Goal: Answer question/provide support

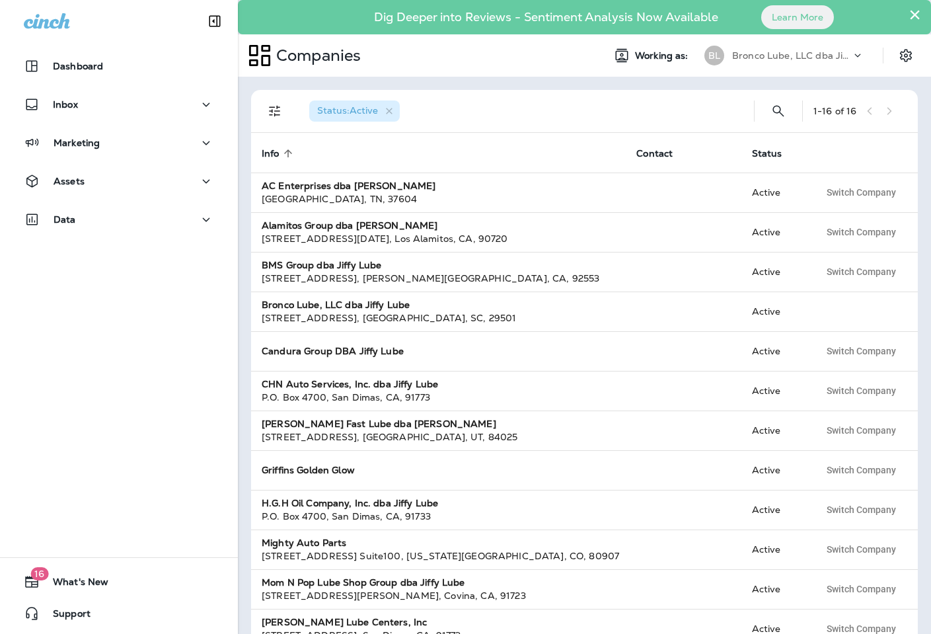
click at [776, 57] on p "Bronco Lube, LLC dba Jiffy Lube" at bounding box center [791, 55] width 119 height 11
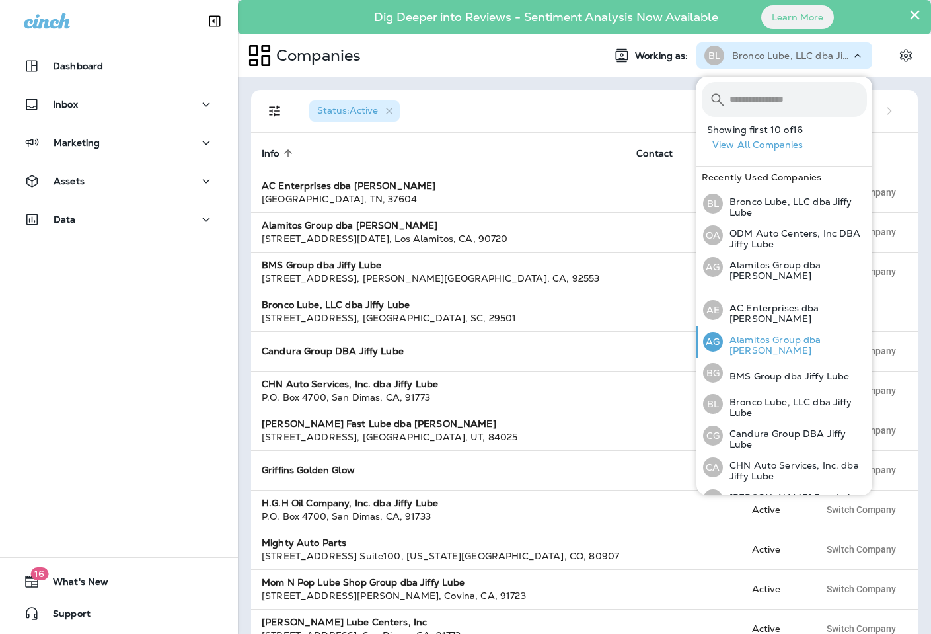
click at [775, 344] on p "Alamitos Group dba [PERSON_NAME]" at bounding box center [795, 344] width 144 height 21
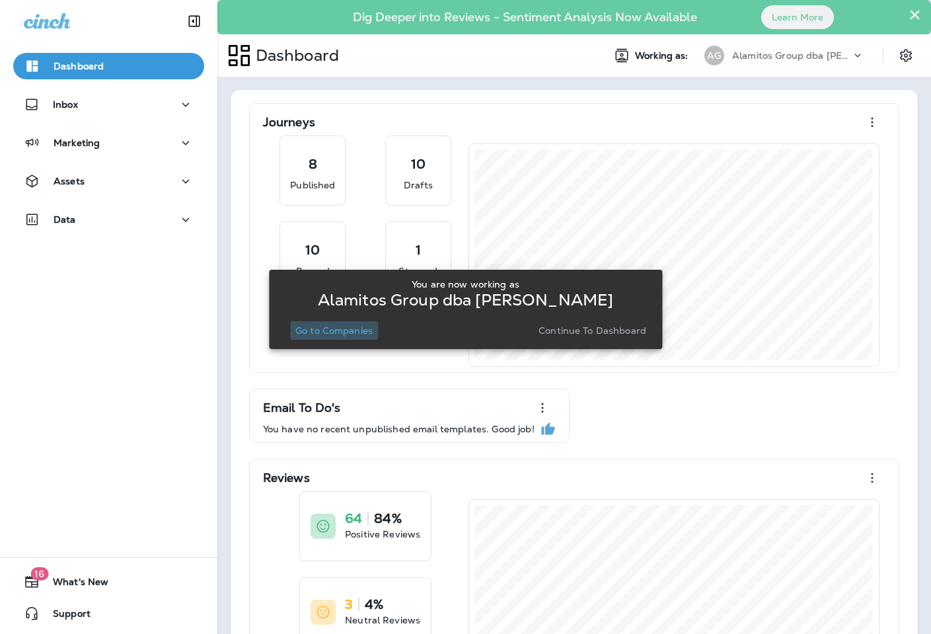
click at [367, 333] on p "Go to Companies" at bounding box center [333, 330] width 77 height 11
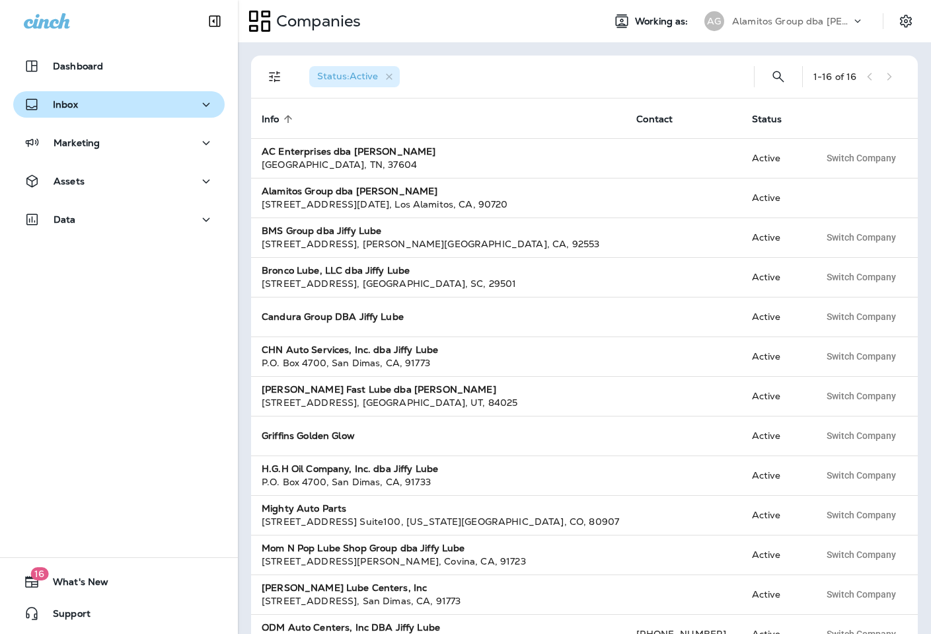
click at [85, 95] on button "Inbox" at bounding box center [118, 104] width 211 height 26
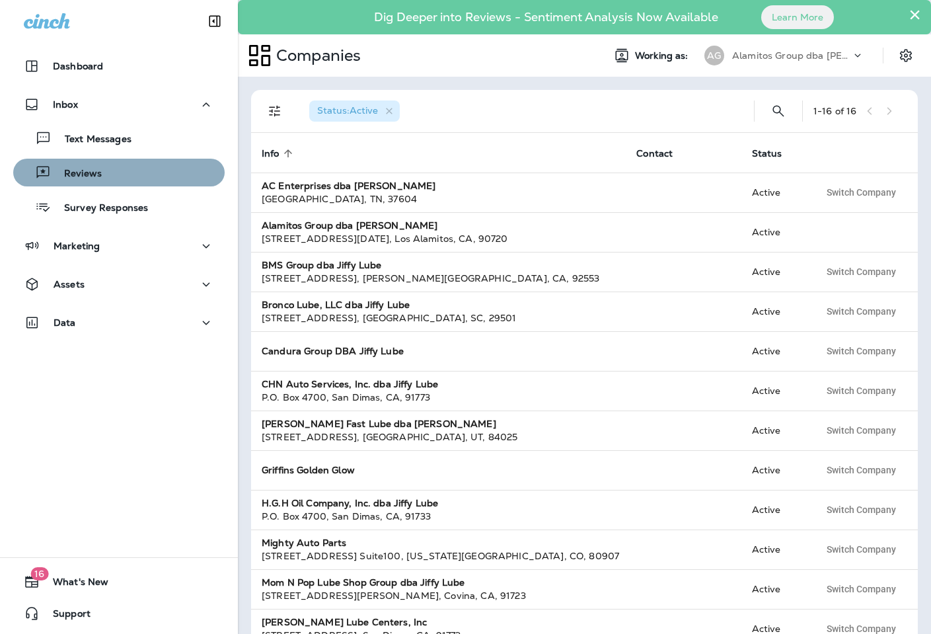
click at [91, 170] on p "Reviews" at bounding box center [76, 174] width 51 height 13
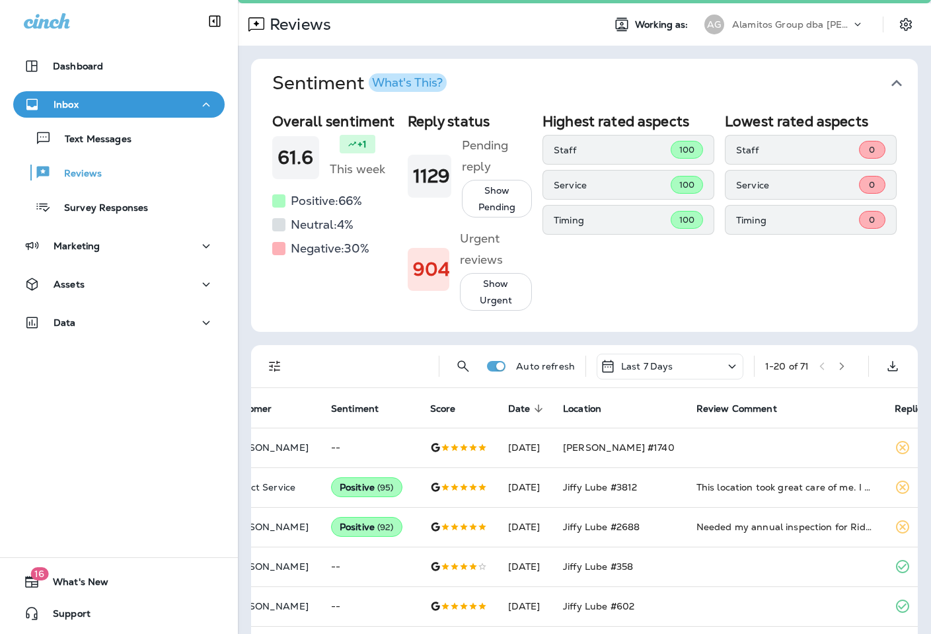
scroll to position [32, 0]
click at [762, 30] on div "Alamitos Group dba [PERSON_NAME]" at bounding box center [791, 24] width 119 height 20
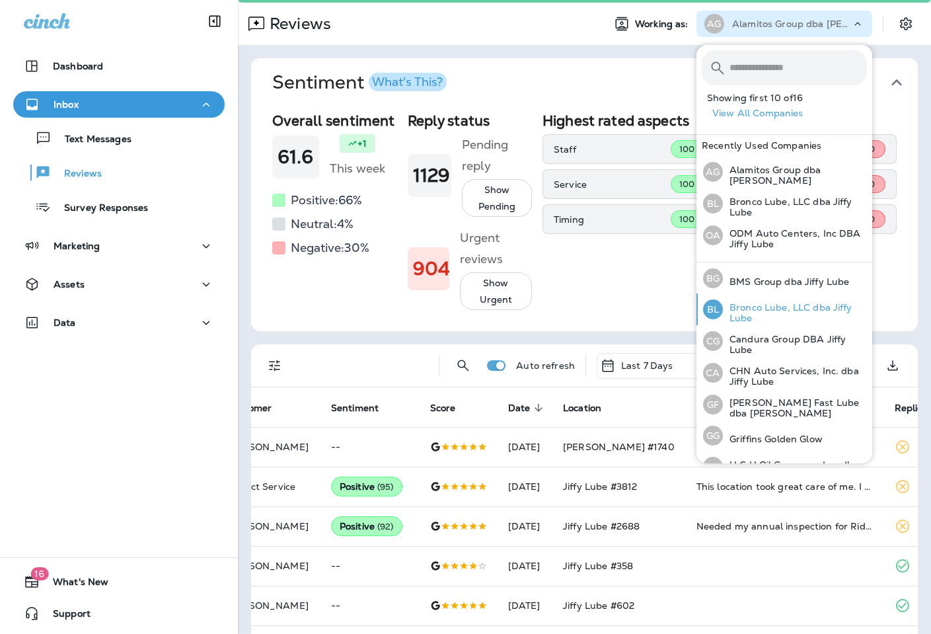
scroll to position [88, 0]
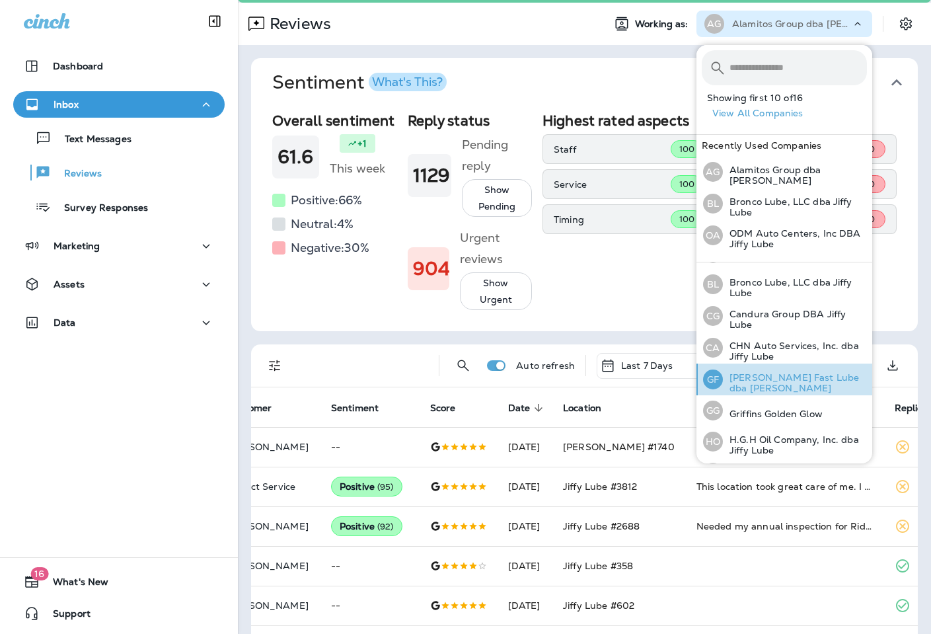
click at [777, 373] on p "[PERSON_NAME] Fast Lube dba [PERSON_NAME]" at bounding box center [795, 382] width 144 height 21
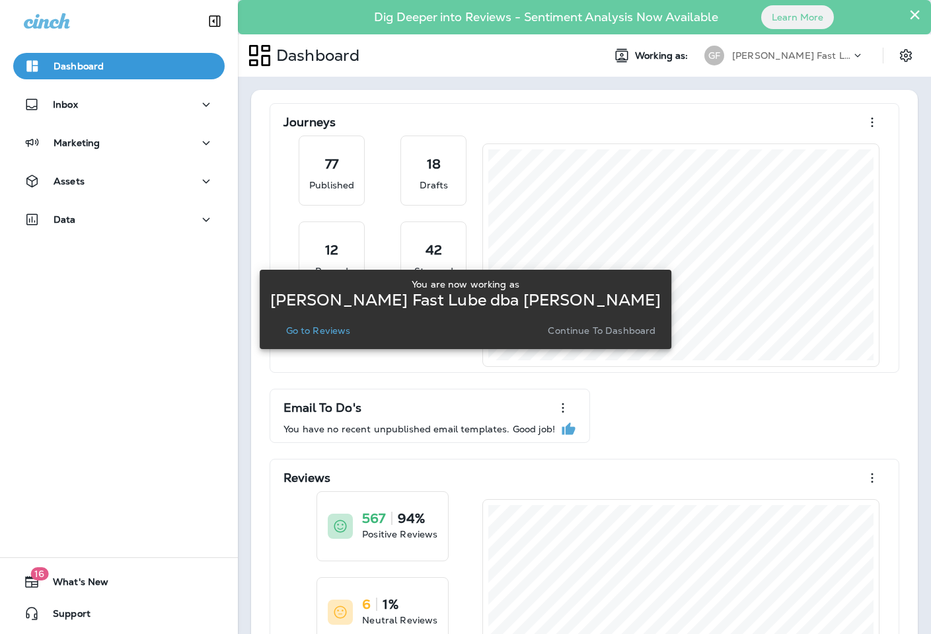
click at [340, 332] on p "Go to Reviews" at bounding box center [318, 330] width 65 height 11
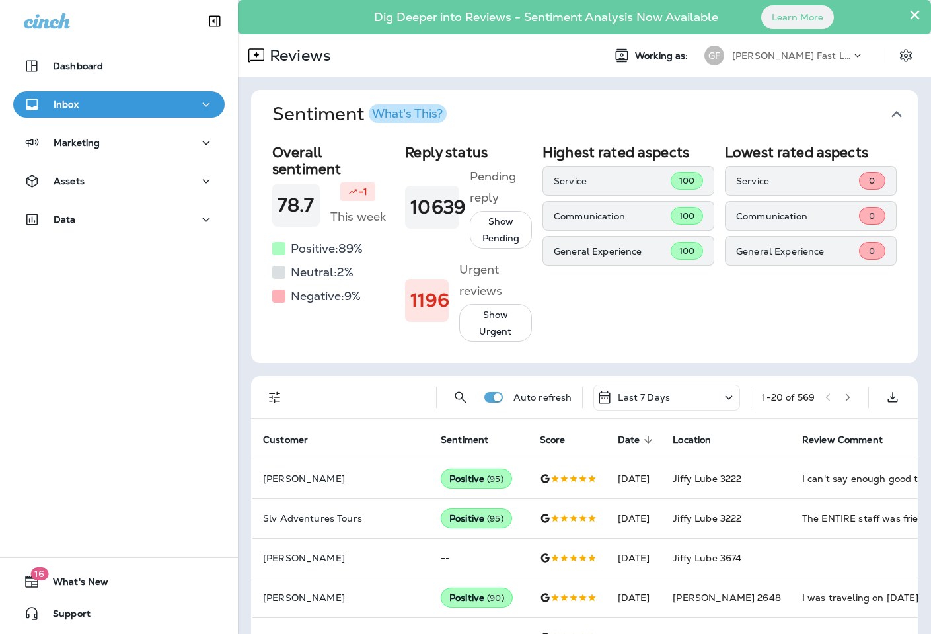
click at [154, 98] on div "Inbox" at bounding box center [119, 104] width 190 height 17
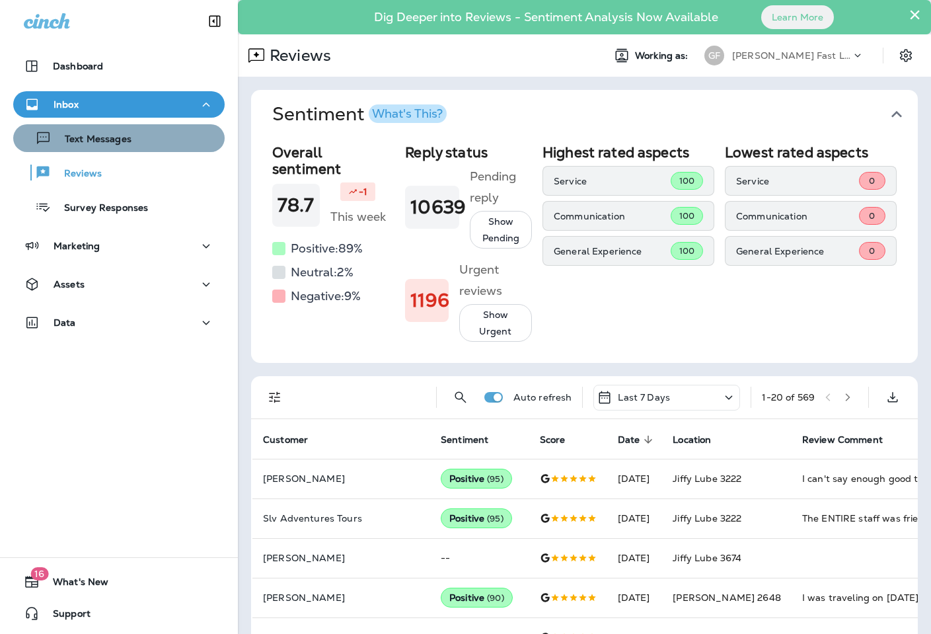
click at [108, 142] on p "Text Messages" at bounding box center [92, 139] width 80 height 13
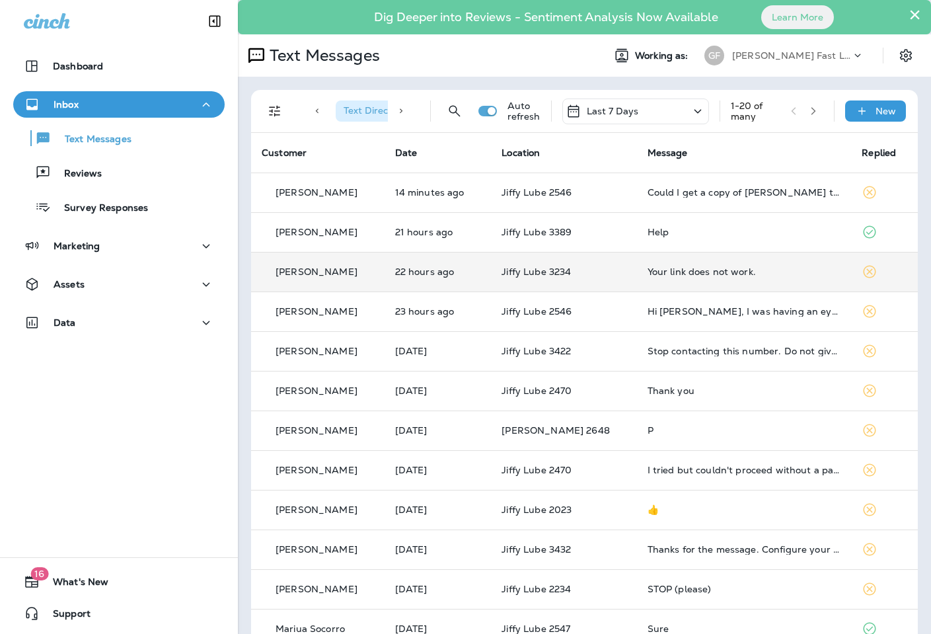
click at [725, 274] on div "Your link does not work." at bounding box center [744, 271] width 194 height 11
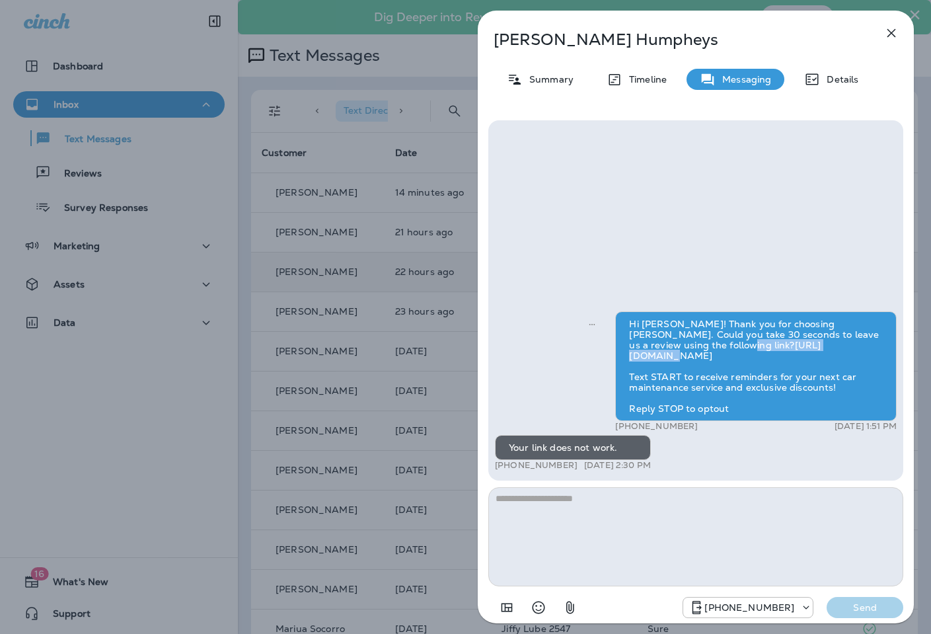
drag, startPoint x: 696, startPoint y: 355, endPoint x: 805, endPoint y: 355, distance: 108.4
click at [805, 355] on div "Hi [PERSON_NAME]! Thank you for choosing [PERSON_NAME]. Could you take 30 secon…" at bounding box center [755, 366] width 281 height 110
copy div "[URL][DOMAIN_NAME]"
click at [848, 77] on p "Details" at bounding box center [839, 79] width 38 height 11
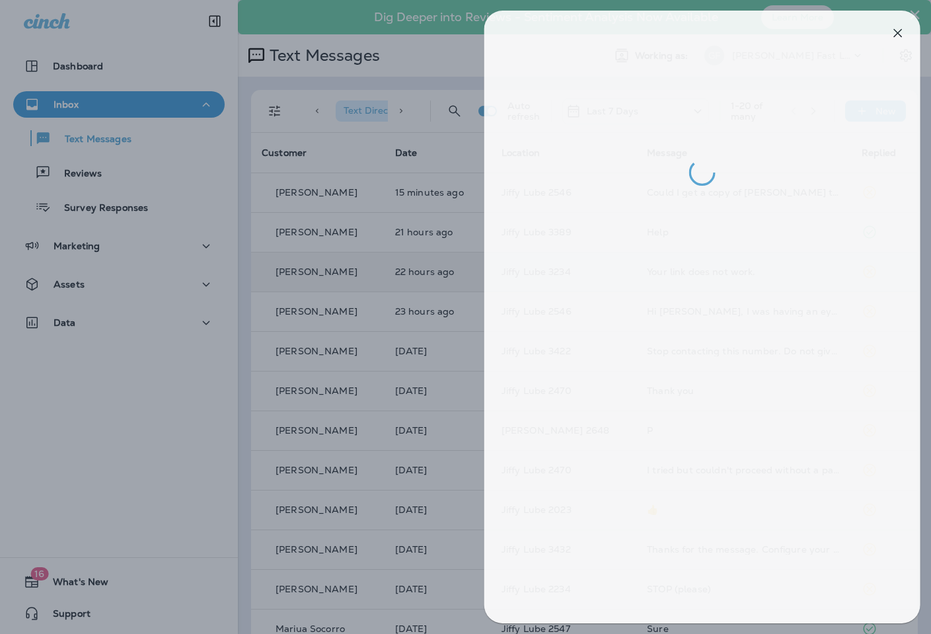
click at [362, 141] on div at bounding box center [472, 317] width 931 height 634
